Goal: Task Accomplishment & Management: Use online tool/utility

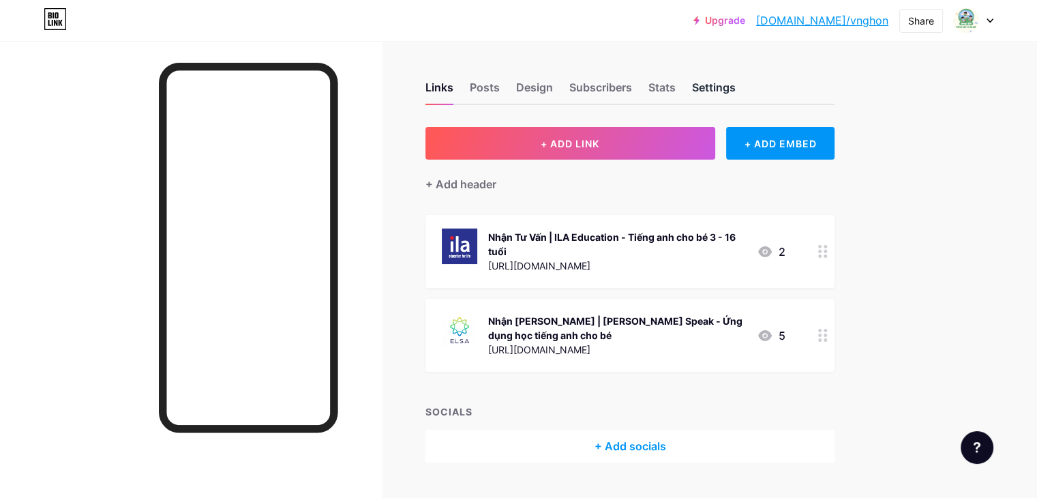
click at [736, 87] on div "Settings" at bounding box center [714, 91] width 44 height 25
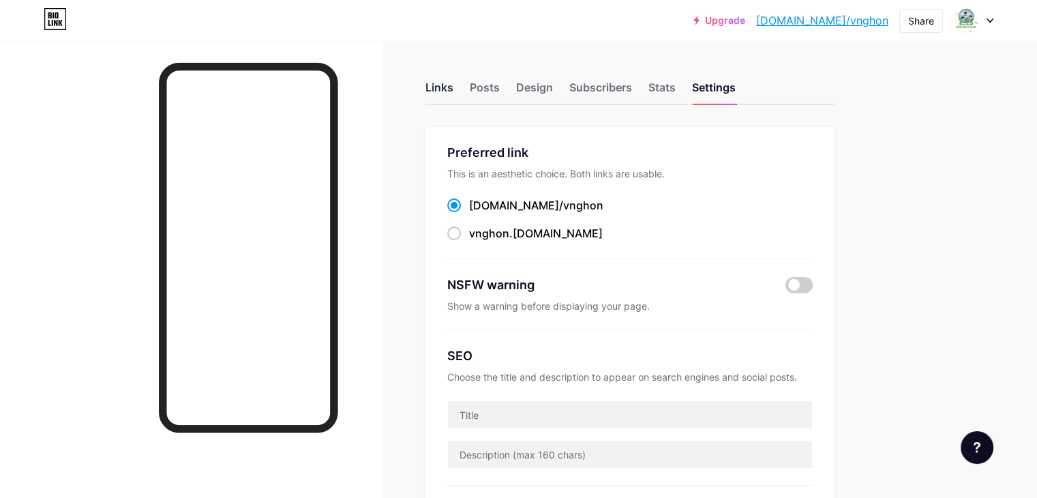
click at [453, 95] on div "Links" at bounding box center [439, 91] width 28 height 25
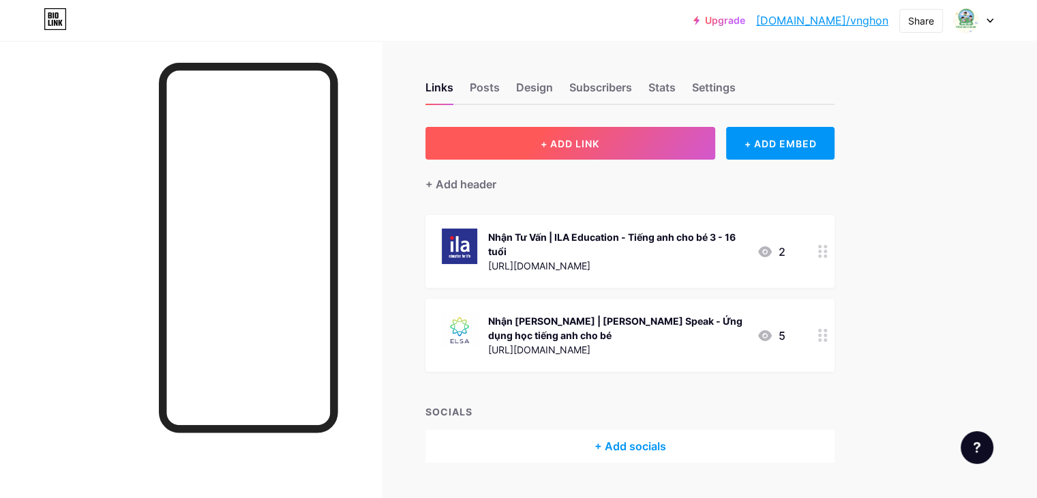
click at [593, 154] on button "+ ADD LINK" at bounding box center [570, 143] width 290 height 33
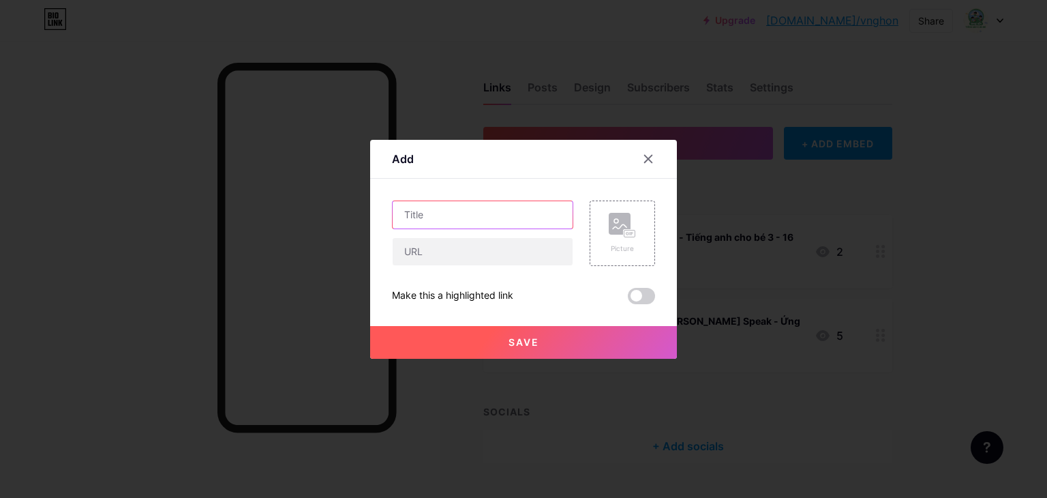
click at [514, 209] on input "text" at bounding box center [483, 214] width 180 height 27
click at [655, 160] on div at bounding box center [648, 159] width 25 height 25
